Goal: Answer question/provide support

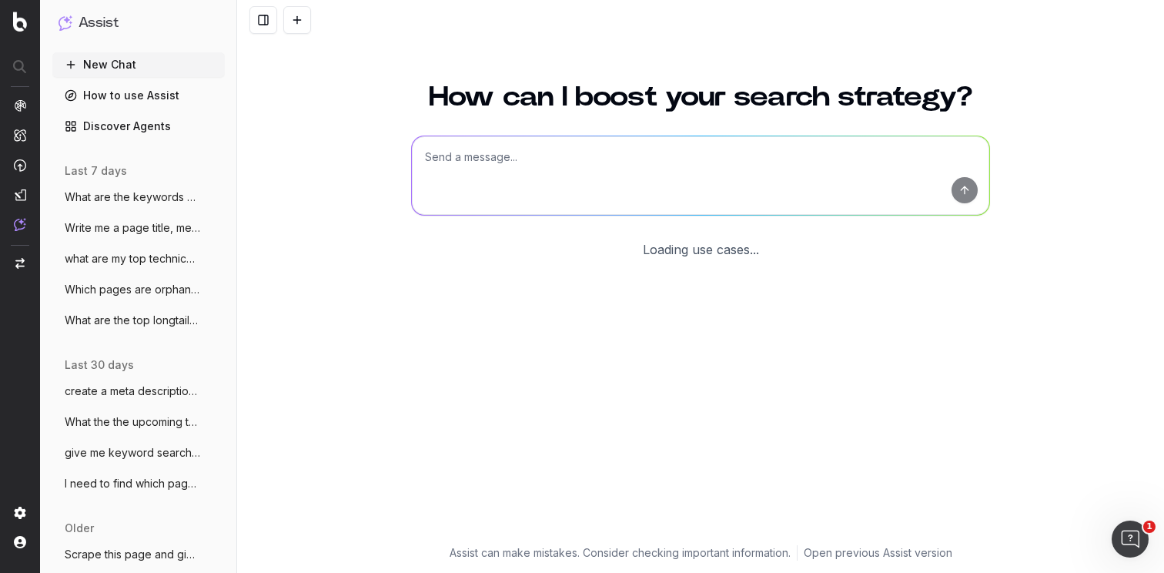
scroll to position [25, 0]
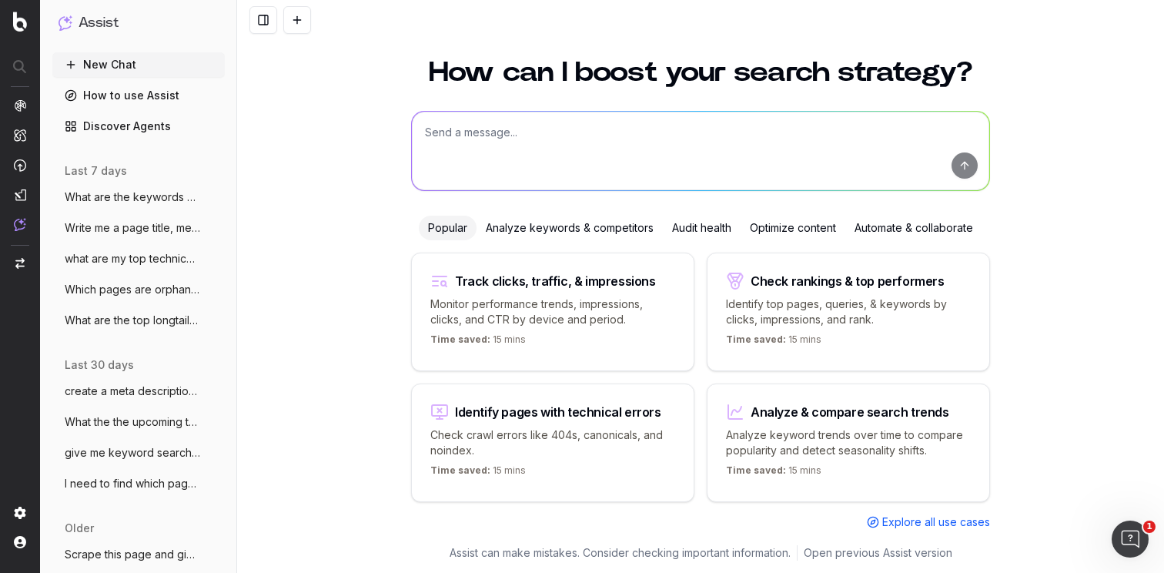
click at [514, 141] on textarea at bounding box center [700, 151] width 577 height 79
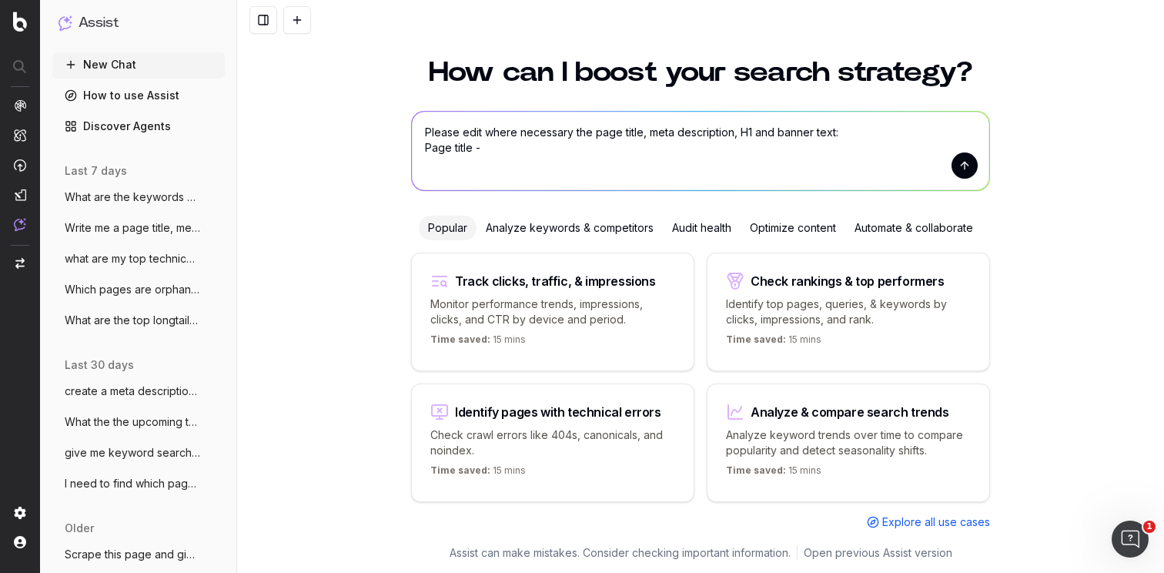
paste textarea "Modern Armchairs and Accent Chairs | Castlery [GEOGRAPHIC_DATA]"
paste textarea "Browse modern armchairs and accent chairs for cozy, sleek designs that elevate …"
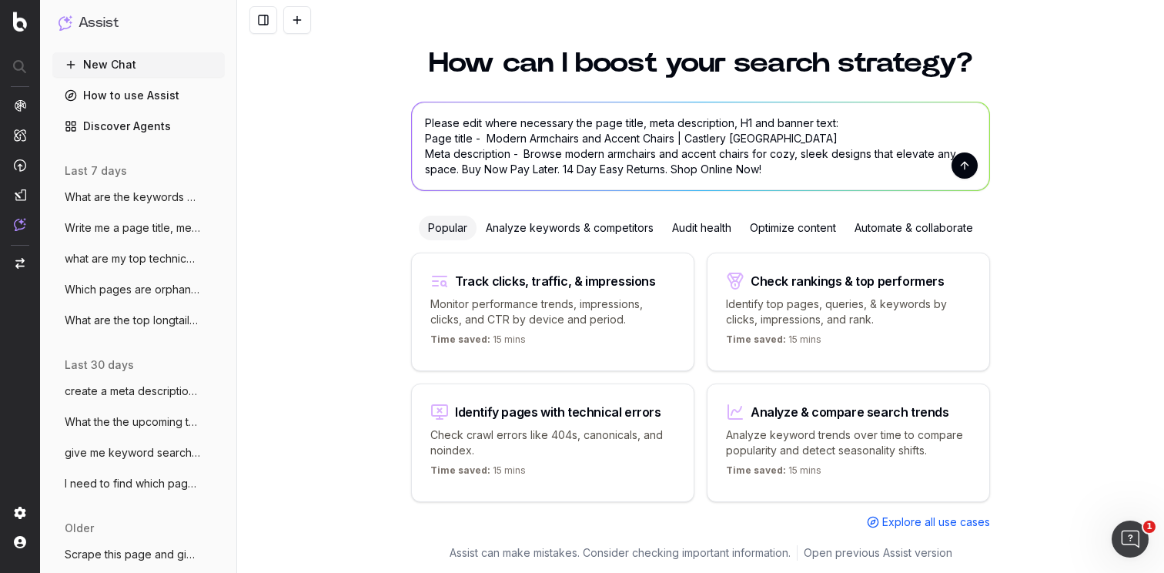
scroll to position [49, 0]
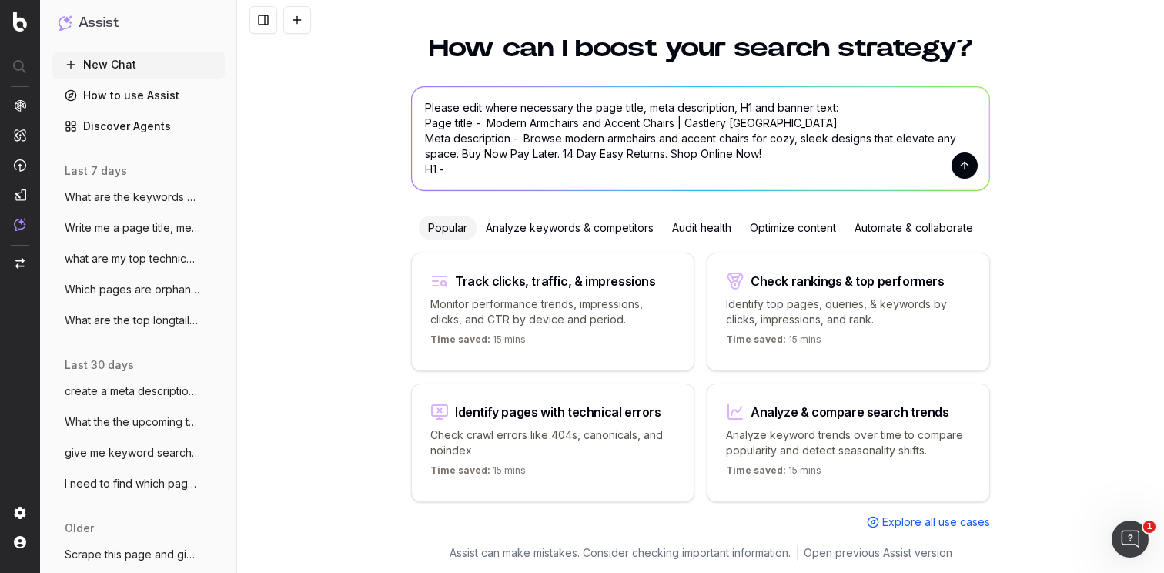
paste textarea "Armchairs and Accent Chairs"
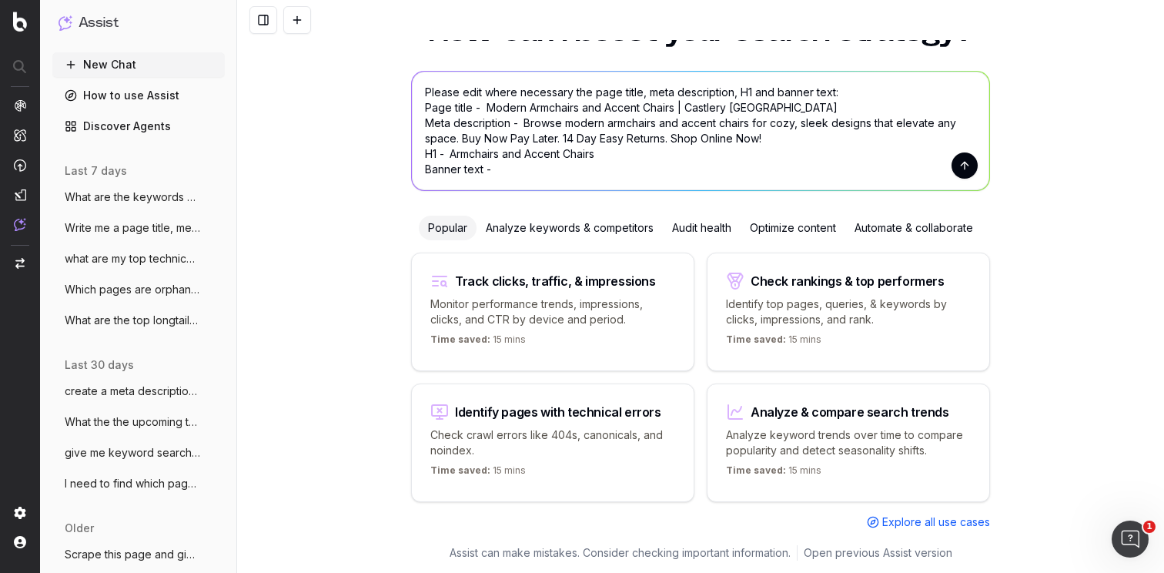
paste textarea "That quiet corner? It deserves more than a seat. Our modern armchairs turn ever…"
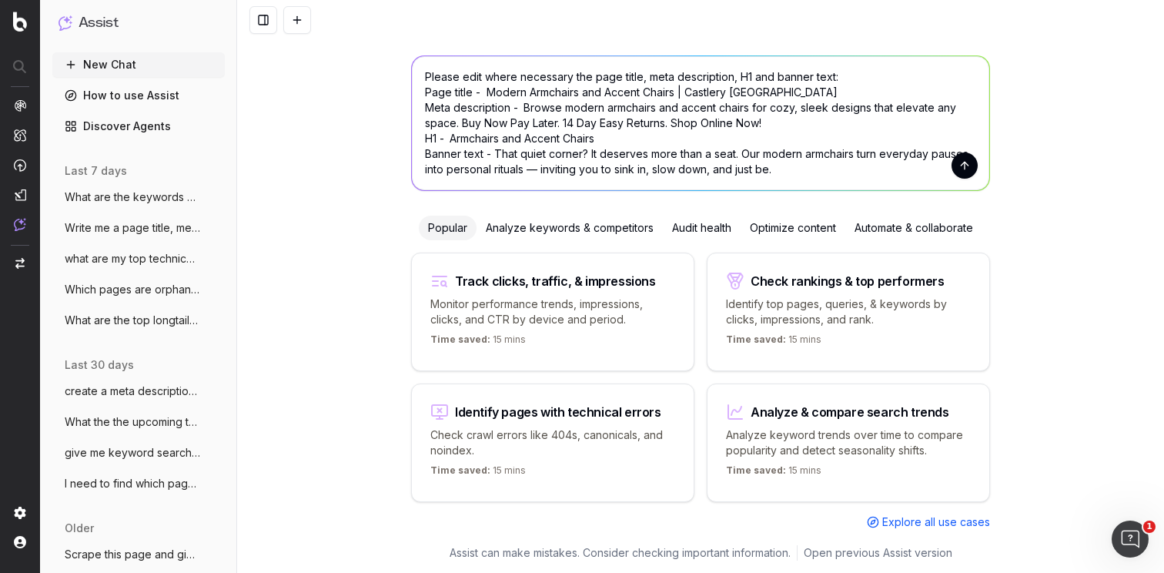
scroll to position [17, 0]
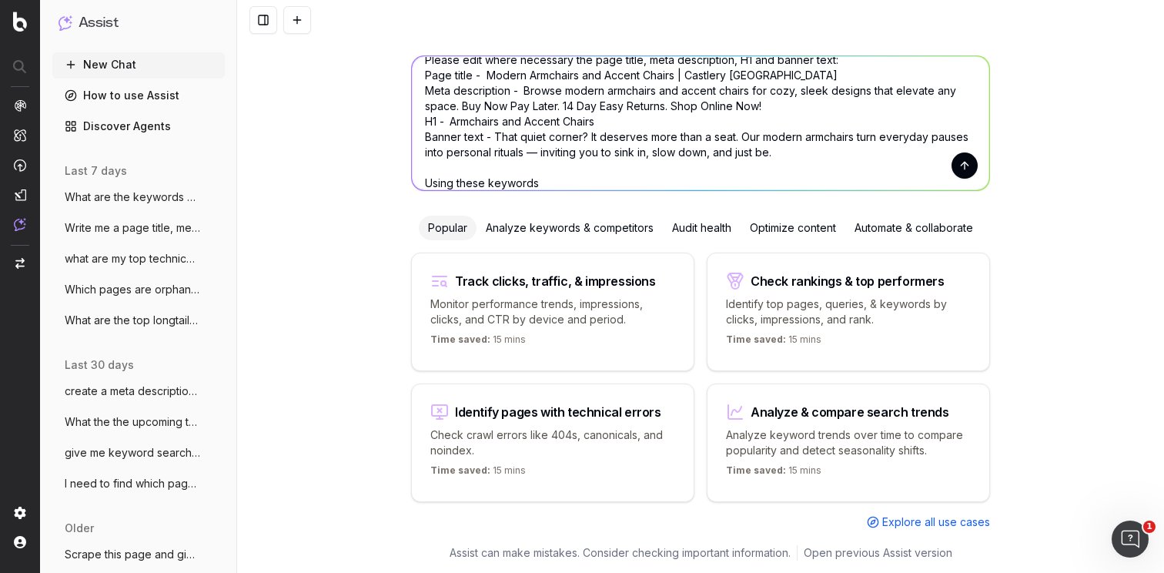
click at [573, 182] on textarea "Please edit where necessary the page title, meta description, H1 and banner tex…" at bounding box center [700, 123] width 577 height 134
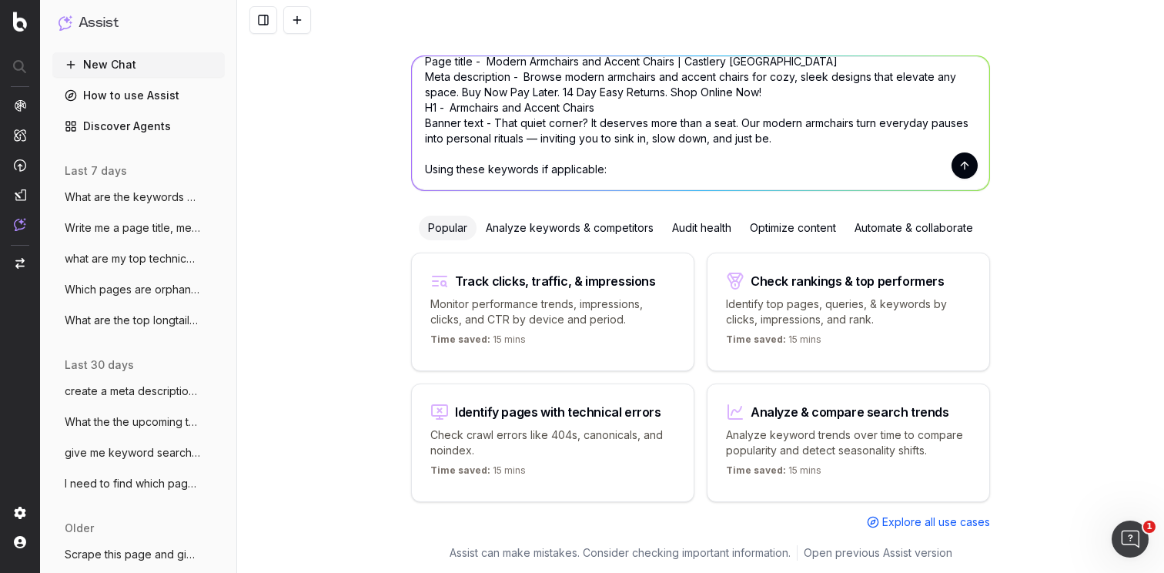
paste textarea "Accent chair – 37,600 Armchair – 16,300 Living room chairs – 4,100 Living room …"
type textarea "Please edit where necessary the page title, meta description, H1 and banner tex…"
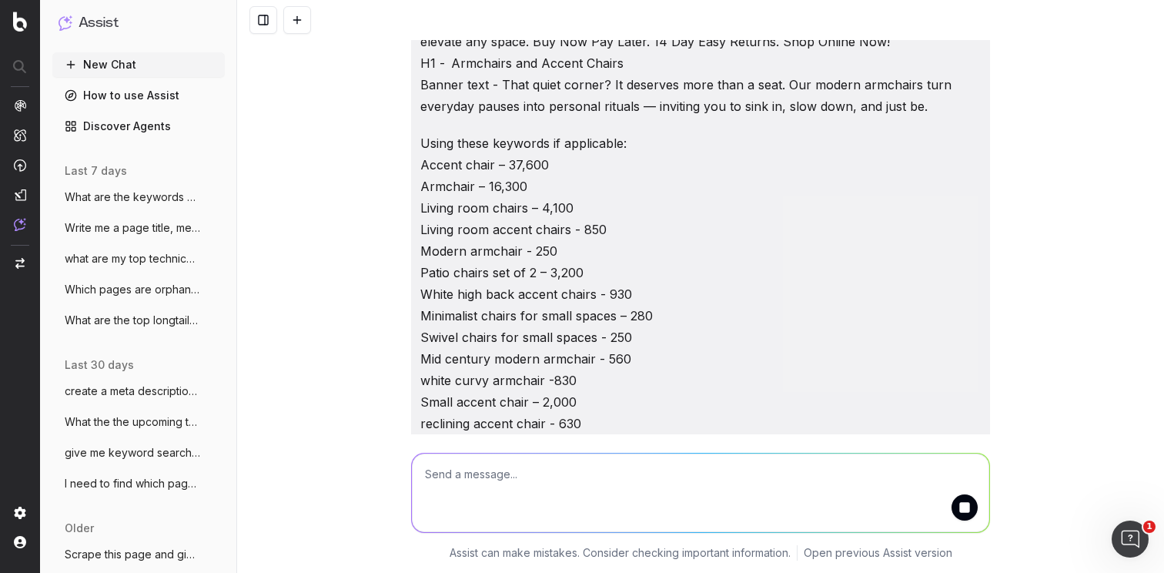
scroll to position [154, 0]
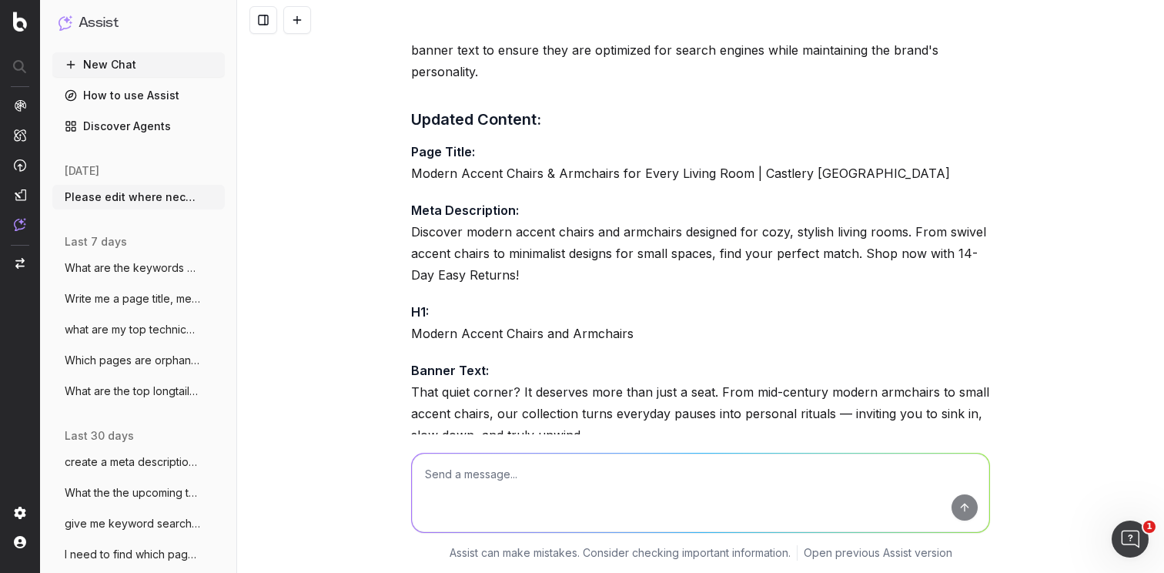
scroll to position [552, 0]
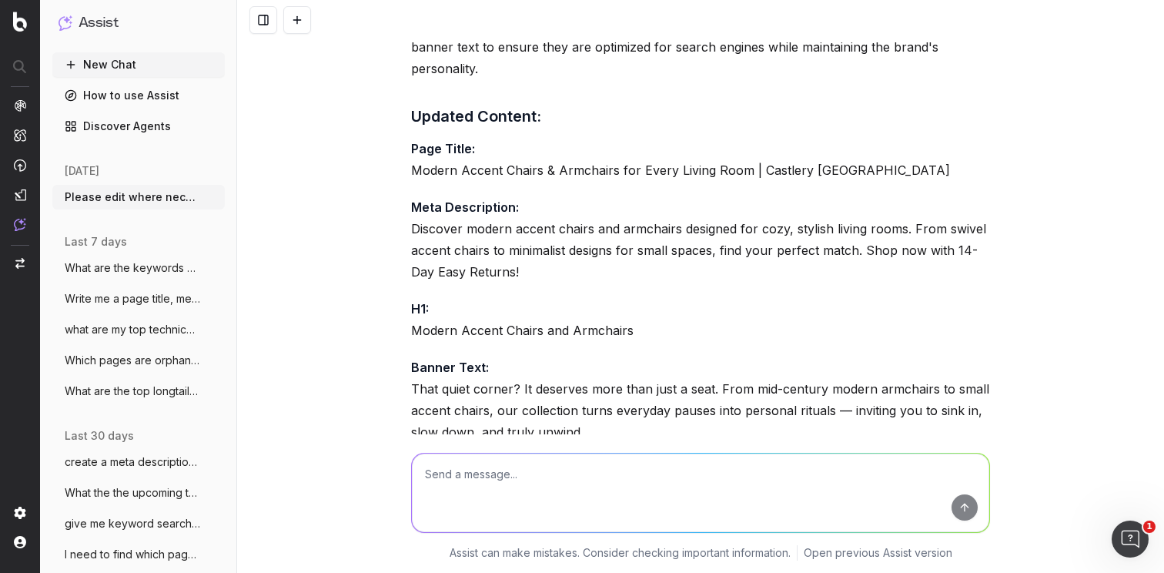
drag, startPoint x: 712, startPoint y: 174, endPoint x: 720, endPoint y: 173, distance: 7.7
click at [713, 174] on p "Page Title: Modern Accent Chairs & Armchairs for Every Living Room | Castlery […" at bounding box center [700, 159] width 579 height 43
drag, startPoint x: 742, startPoint y: 170, endPoint x: 382, endPoint y: 176, distance: 360.4
click at [382, 176] on div "Please edit where necessary the page title, meta description, H1 and banner tex…" at bounding box center [700, 286] width 927 height 573
copy p "Modern Accent Chairs & Armchairs for Every Living Room"
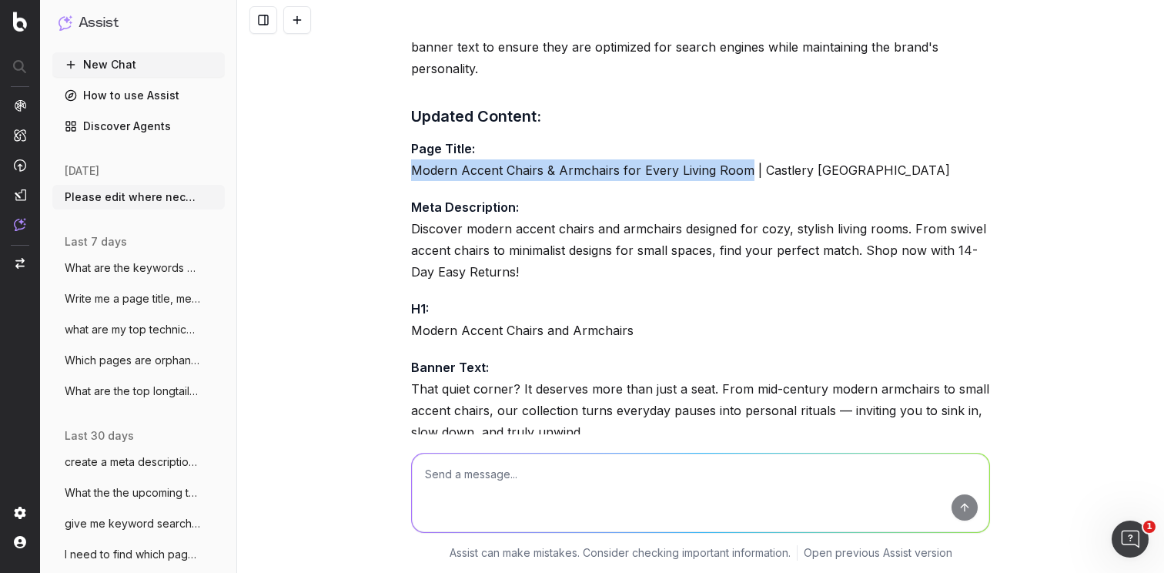
drag, startPoint x: 517, startPoint y: 268, endPoint x: 385, endPoint y: 236, distance: 135.6
click at [385, 236] on div "Please edit where necessary the page title, meta description, H1 and banner tex…" at bounding box center [700, 286] width 927 height 573
copy p "Discover modern accent chairs and armchairs designed for cozy, stylish living r…"
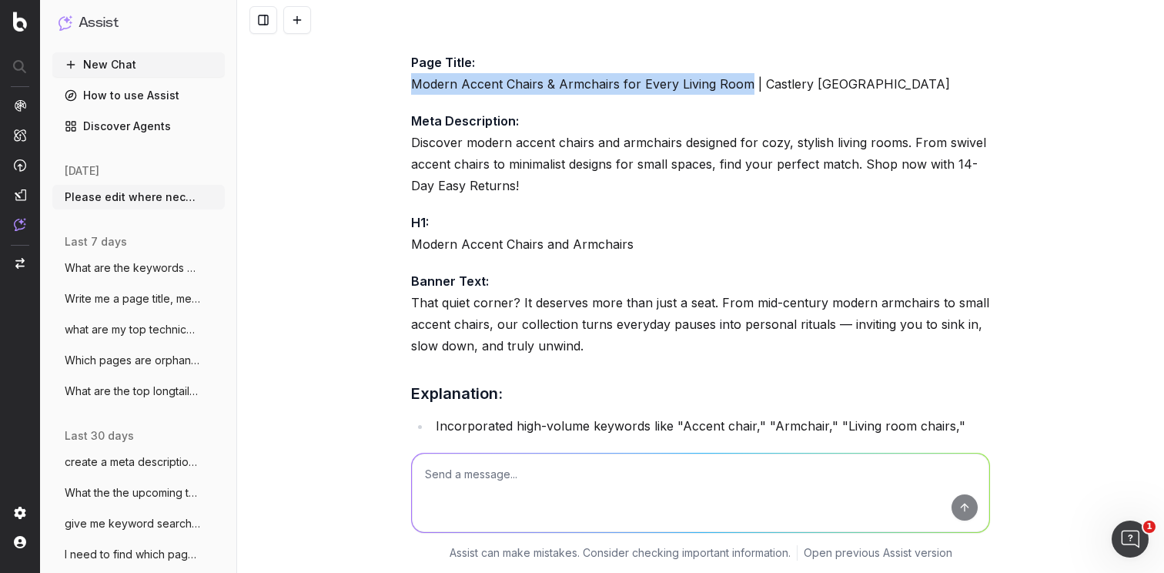
scroll to position [642, 0]
